Goal: Information Seeking & Learning: Understand process/instructions

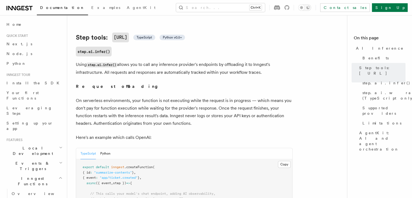
click at [197, 63] on p "Using step.ai.infer() allows you to call any inference provider's endpoints by …" at bounding box center [184, 68] width 217 height 15
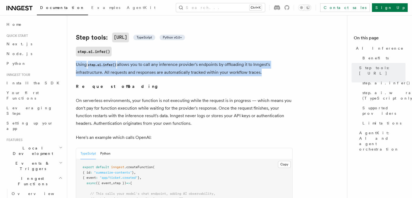
click at [197, 63] on p "Using step.ai.infer() allows you to call any inference provider's endpoints by …" at bounding box center [184, 68] width 217 height 15
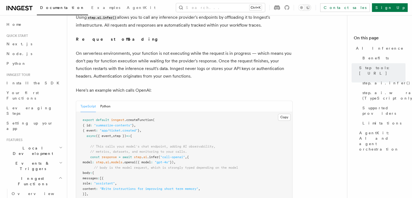
scroll to position [302, 0]
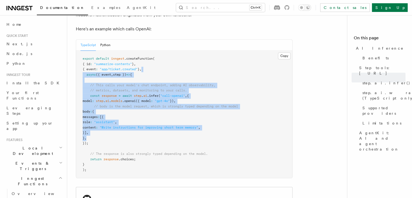
drag, startPoint x: 169, startPoint y: 65, endPoint x: 222, endPoint y: 130, distance: 83.5
click at [222, 130] on pre "export default inngest .createFunction ( { id : "summarize-contents" } , { even…" at bounding box center [184, 114] width 216 height 127
drag, startPoint x: 224, startPoint y: 128, endPoint x: 192, endPoint y: 65, distance: 71.0
click at [192, 65] on pre "export default inngest .createFunction ( { id : "summarize-contents" } , { even…" at bounding box center [184, 114] width 216 height 127
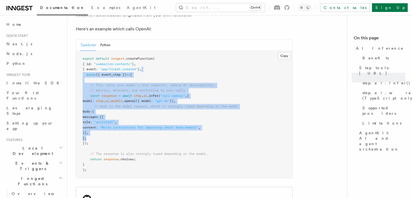
click at [192, 64] on pre "export default inngest .createFunction ( { id : "summarize-contents" } , { even…" at bounding box center [184, 114] width 216 height 127
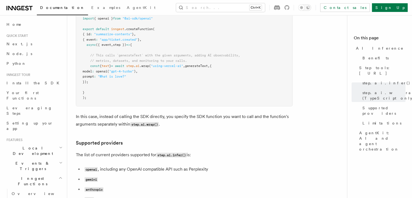
scroll to position [709, 0]
